Goal: Information Seeking & Learning: Learn about a topic

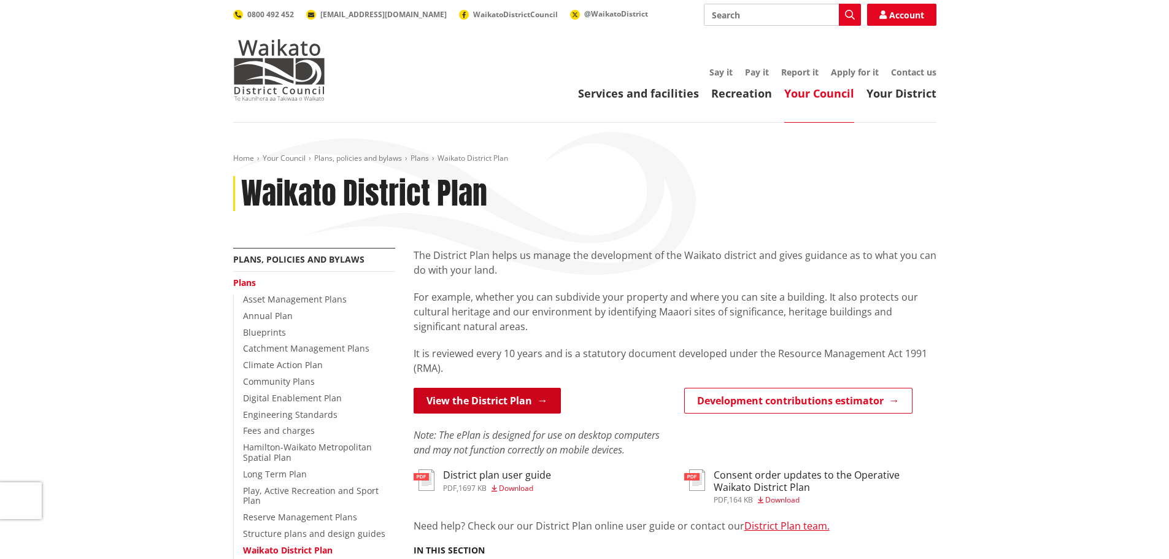
click at [503, 404] on link "View the District Plan" at bounding box center [487, 401] width 147 height 26
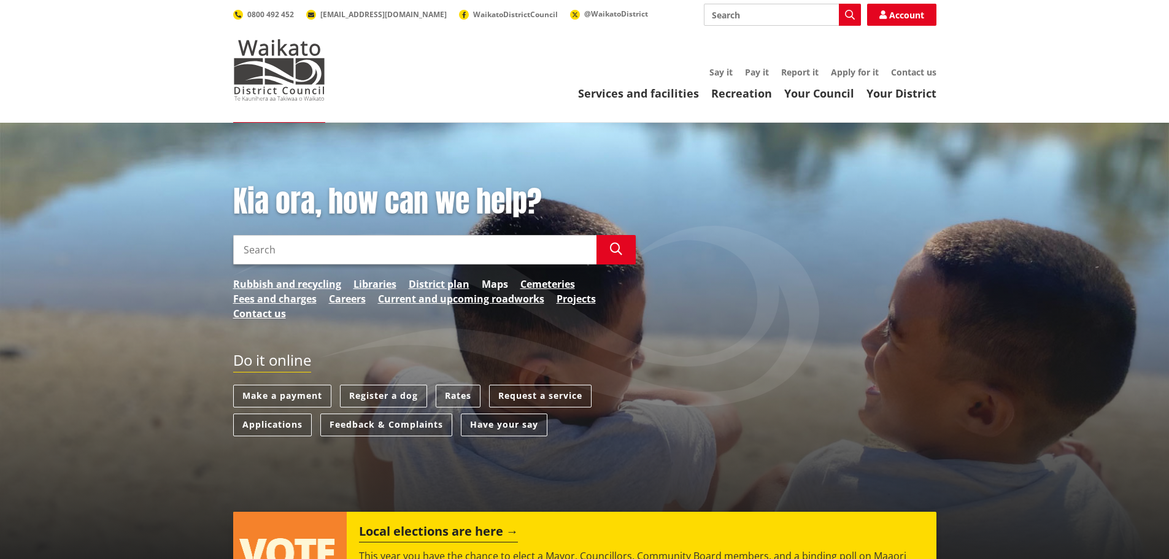
click at [486, 286] on link "Maps" at bounding box center [495, 284] width 26 height 15
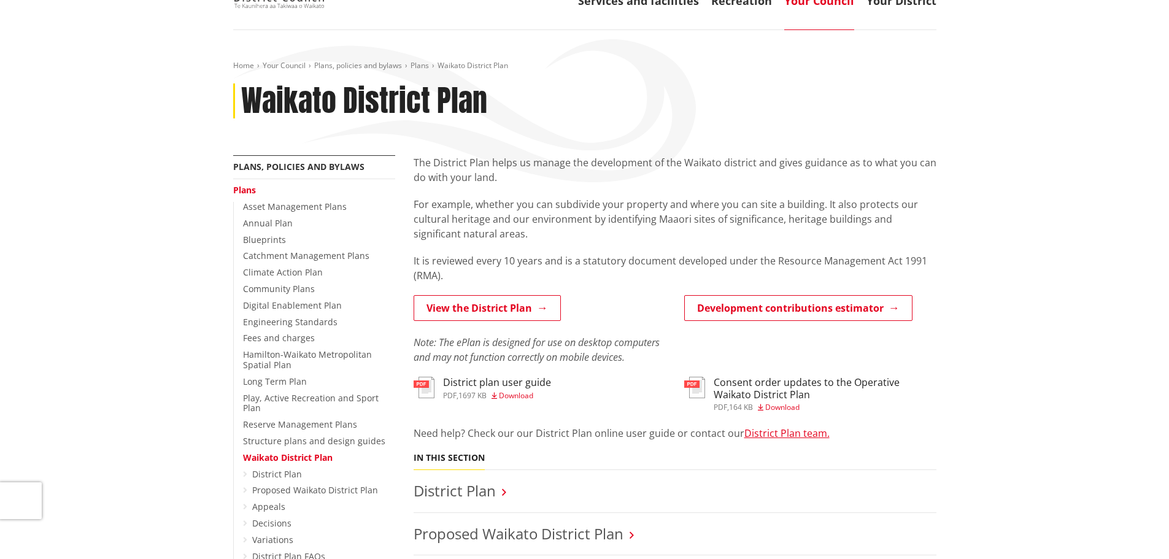
scroll to position [307, 0]
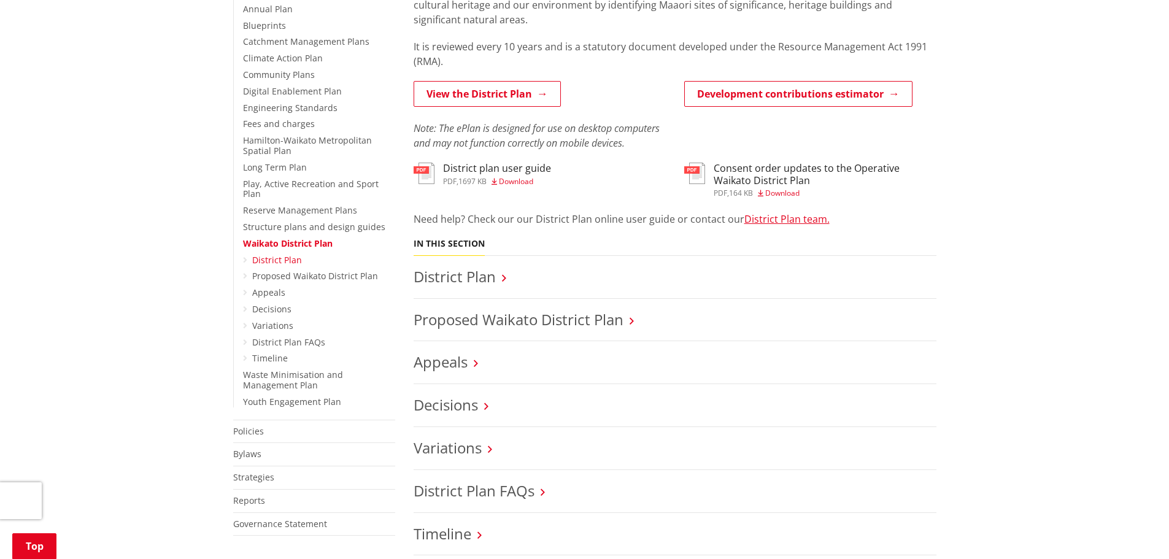
click at [253, 254] on link "District Plan" at bounding box center [277, 260] width 50 height 12
click at [277, 303] on link "Decisions" at bounding box center [271, 309] width 39 height 12
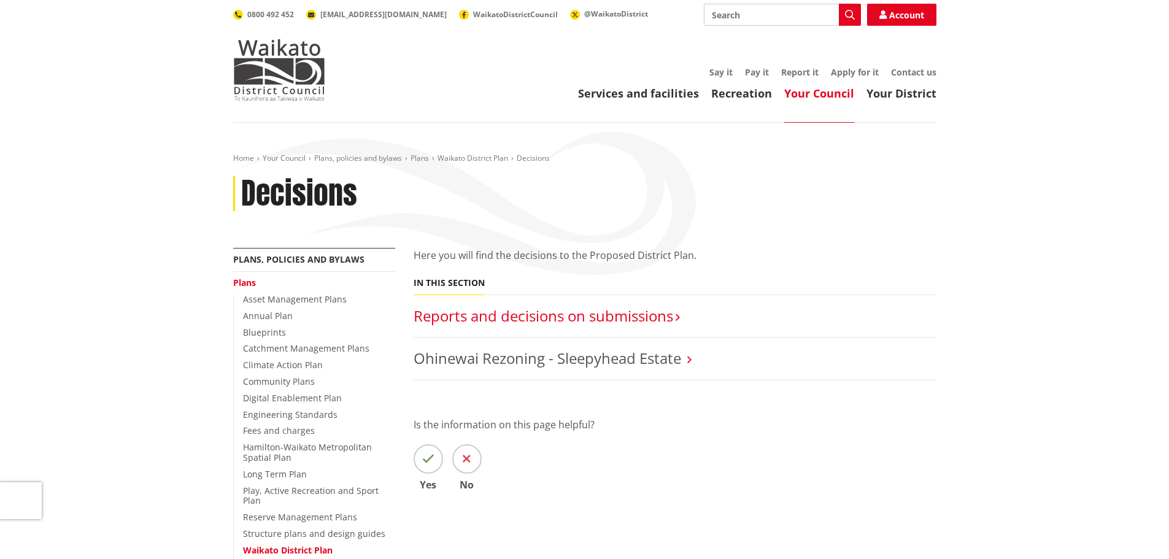
click at [573, 323] on link "Reports and decisions on submissions​" at bounding box center [544, 316] width 260 height 20
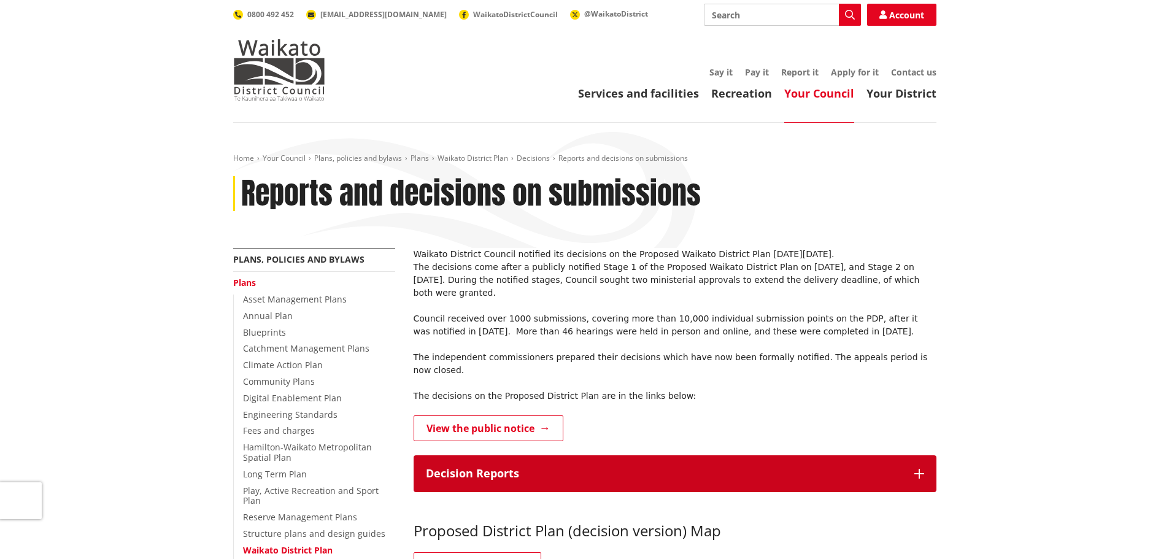
drag, startPoint x: 642, startPoint y: 449, endPoint x: 649, endPoint y: 446, distance: 7.8
click at [642, 468] on p "Decision Reports" at bounding box center [664, 474] width 476 height 12
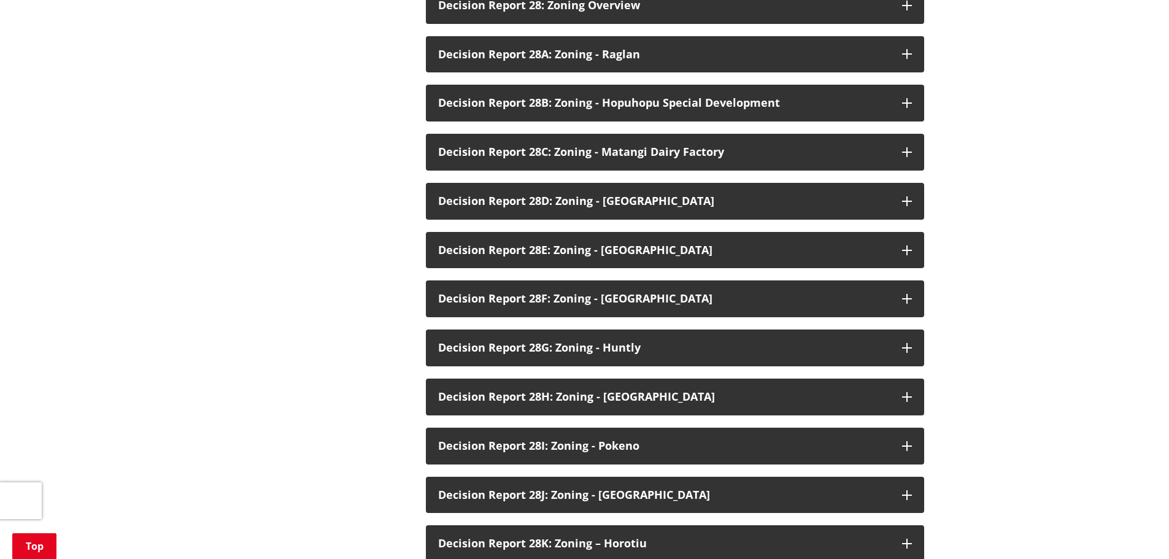
scroll to position [1841, 0]
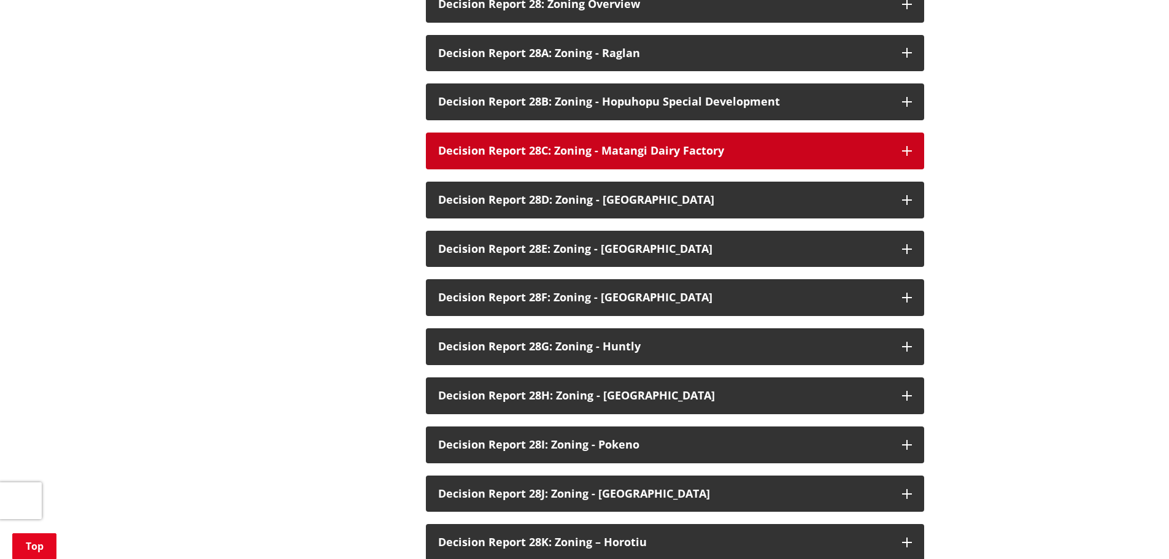
click at [678, 145] on div "Decision Report 28C: Zoning - Matangi Dairy Factory" at bounding box center [664, 151] width 452 height 12
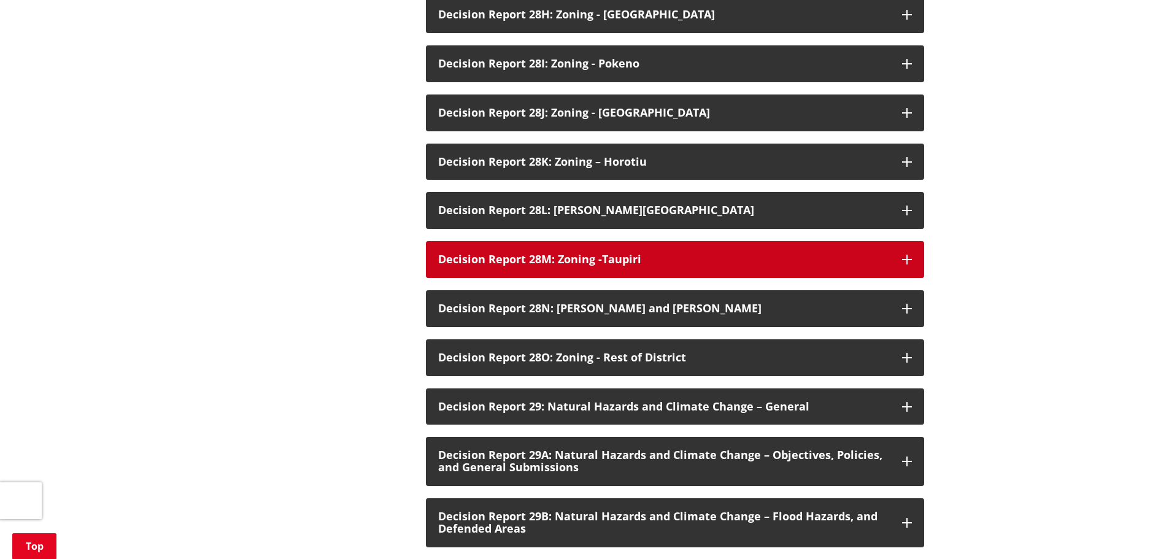
scroll to position [2332, 0]
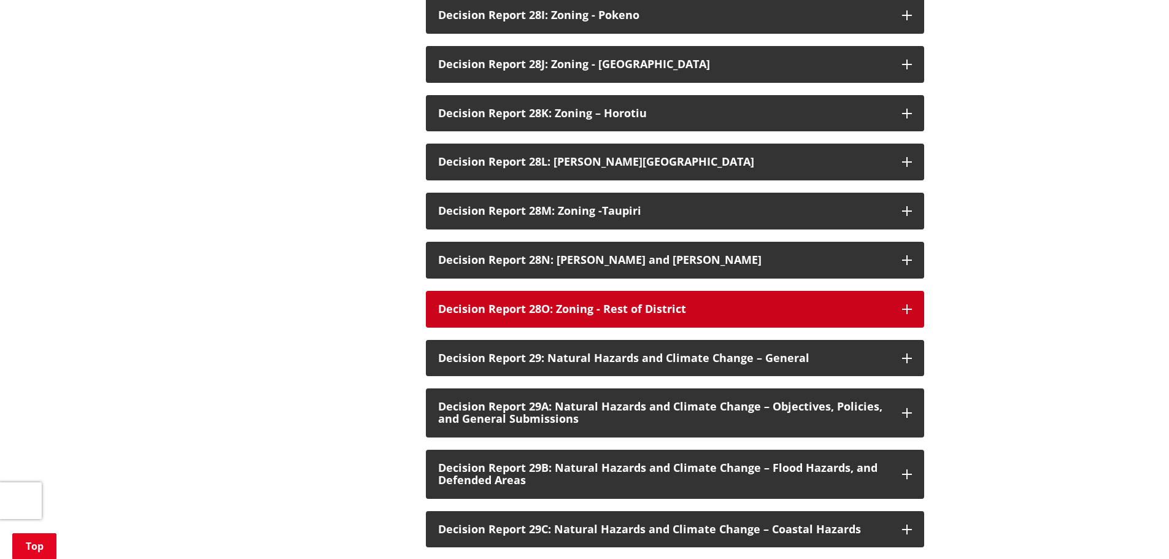
click at [818, 303] on div "Decision Report 28O: Zoning - Rest of District" at bounding box center [664, 309] width 452 height 12
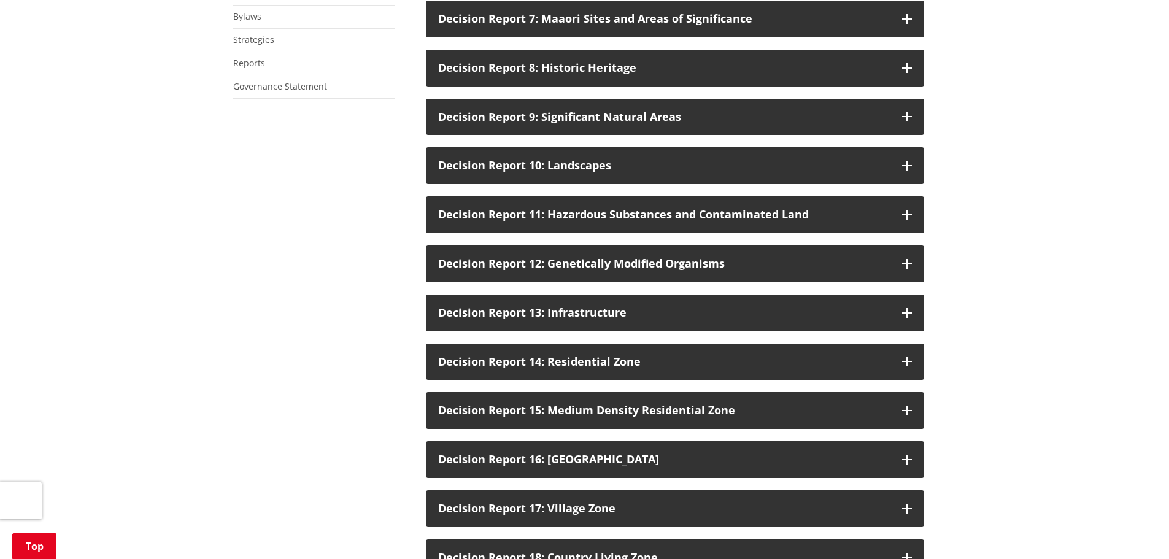
scroll to position [736, 0]
